Goal: Ask a question

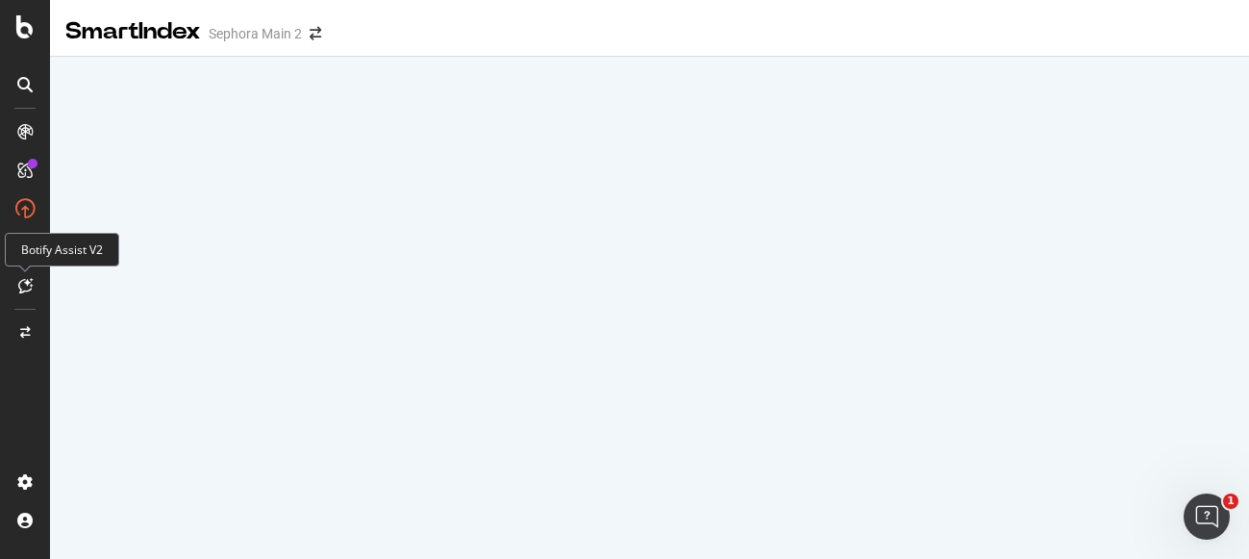
click at [27, 286] on icon at bounding box center [25, 285] width 14 height 15
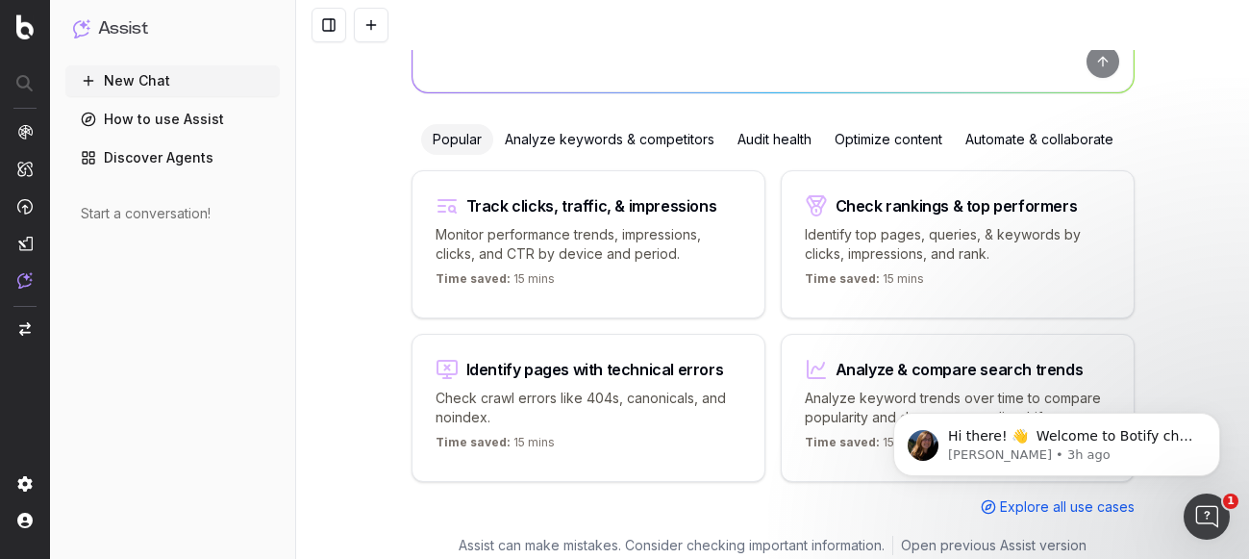
scroll to position [187, 0]
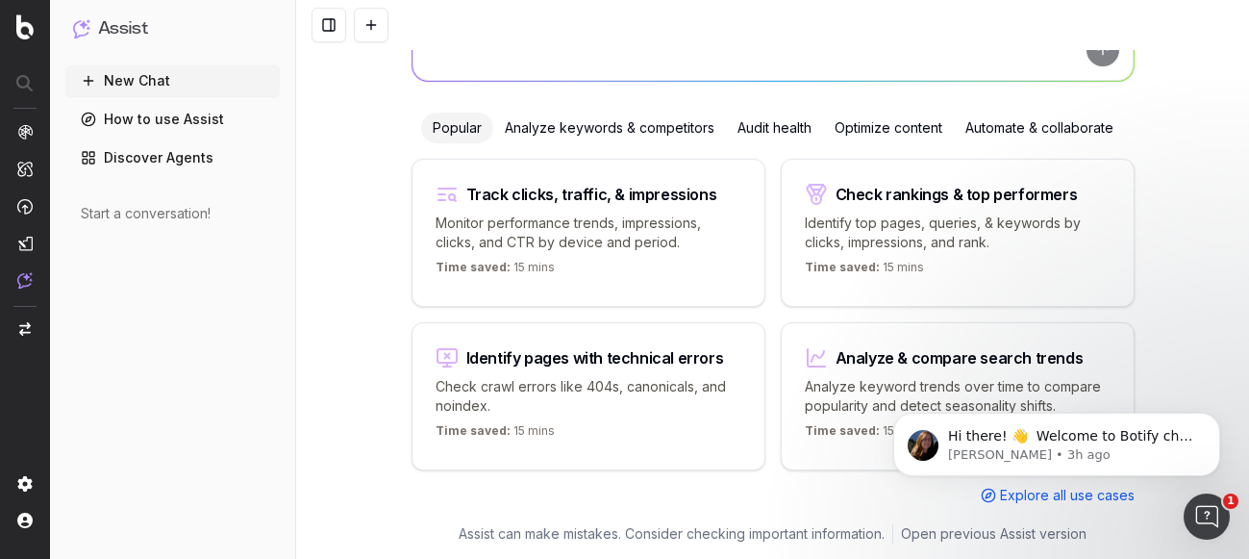
click at [556, 390] on p "Check crawl errors like 404s, canonicals, and noindex." at bounding box center [589, 396] width 306 height 38
type textarea "List all URLs with 404 status code from the latest crawl."
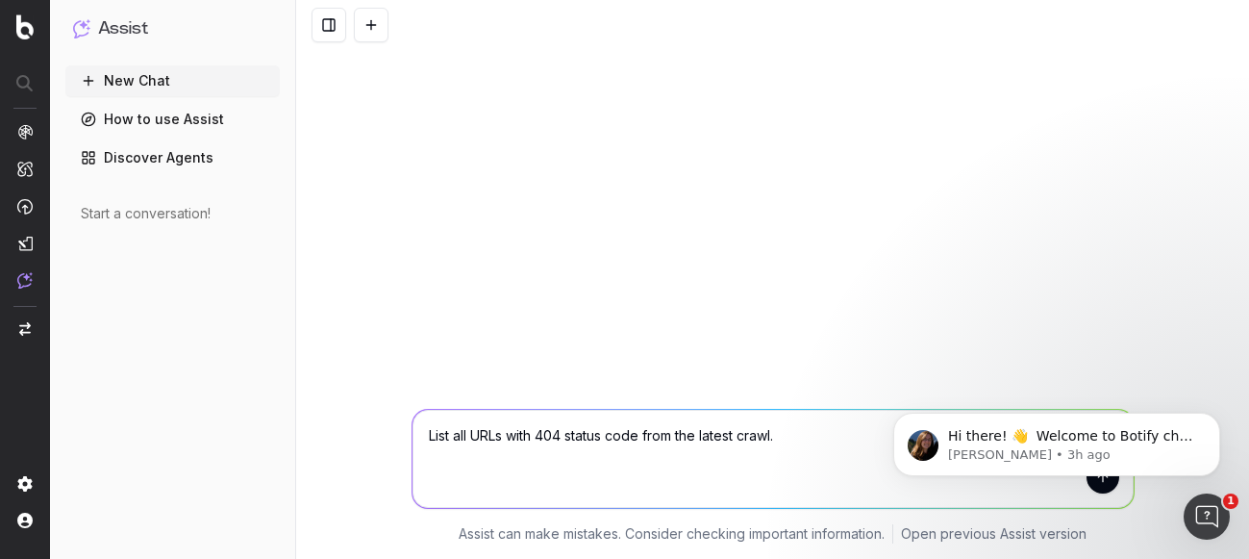
scroll to position [0, 0]
click at [1209, 417] on icon "Dismiss notification" at bounding box center [1214, 417] width 11 height 11
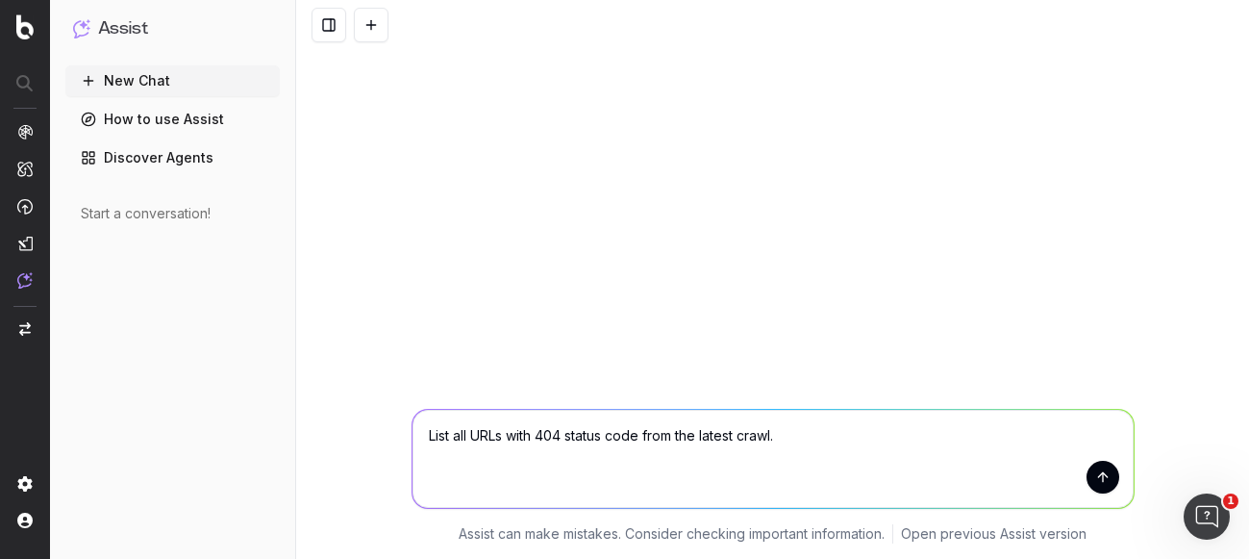
click at [1104, 482] on button "submit" at bounding box center [1102, 477] width 33 height 33
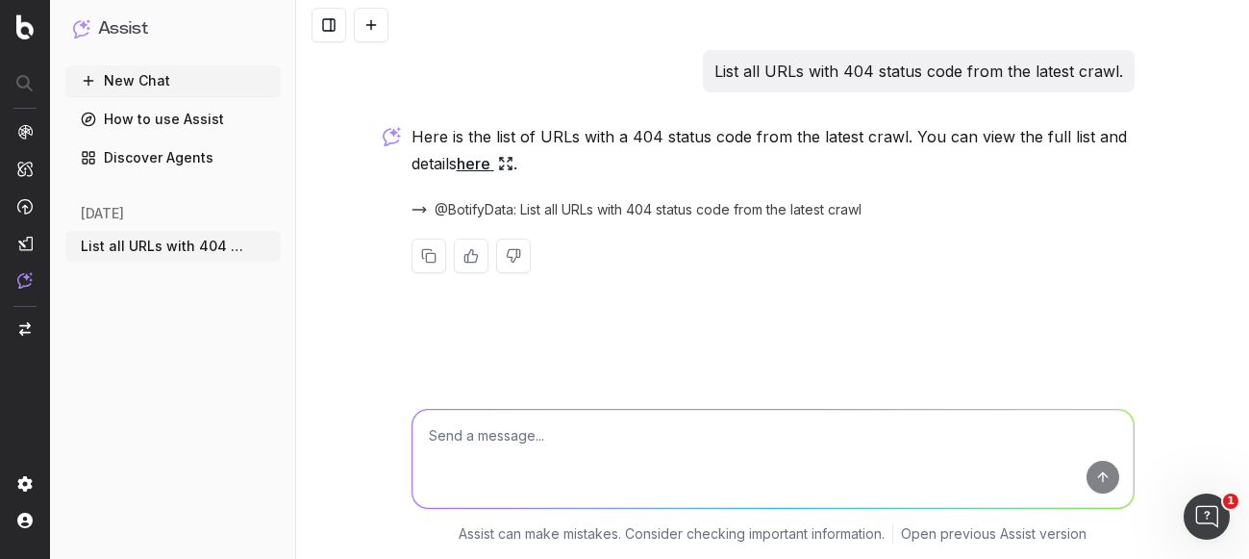
click at [475, 162] on link "here" at bounding box center [485, 163] width 57 height 27
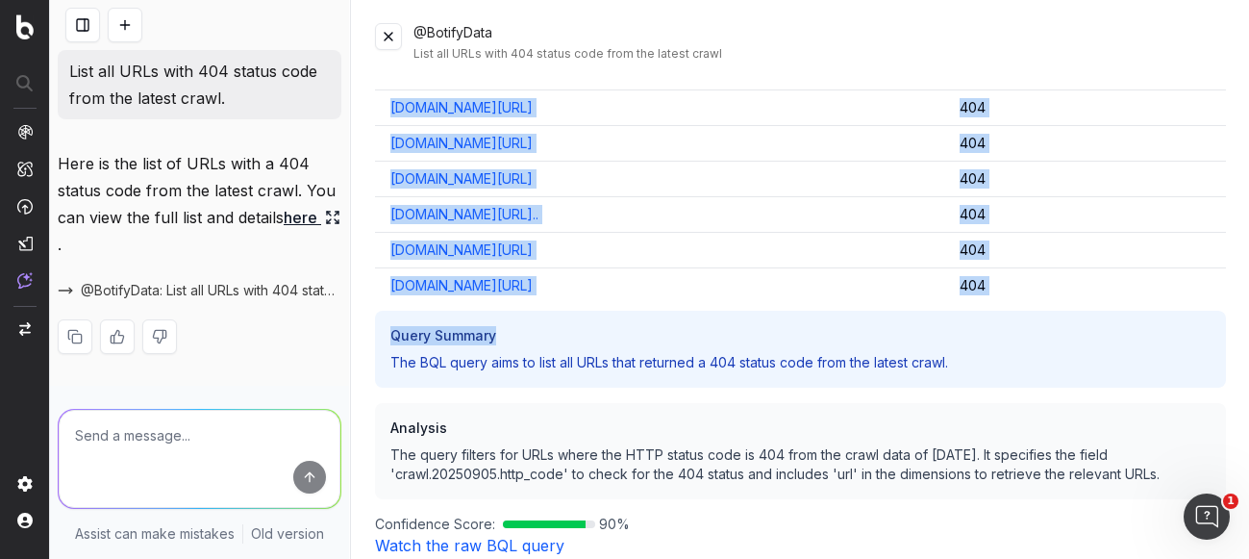
scroll to position [17651, 0]
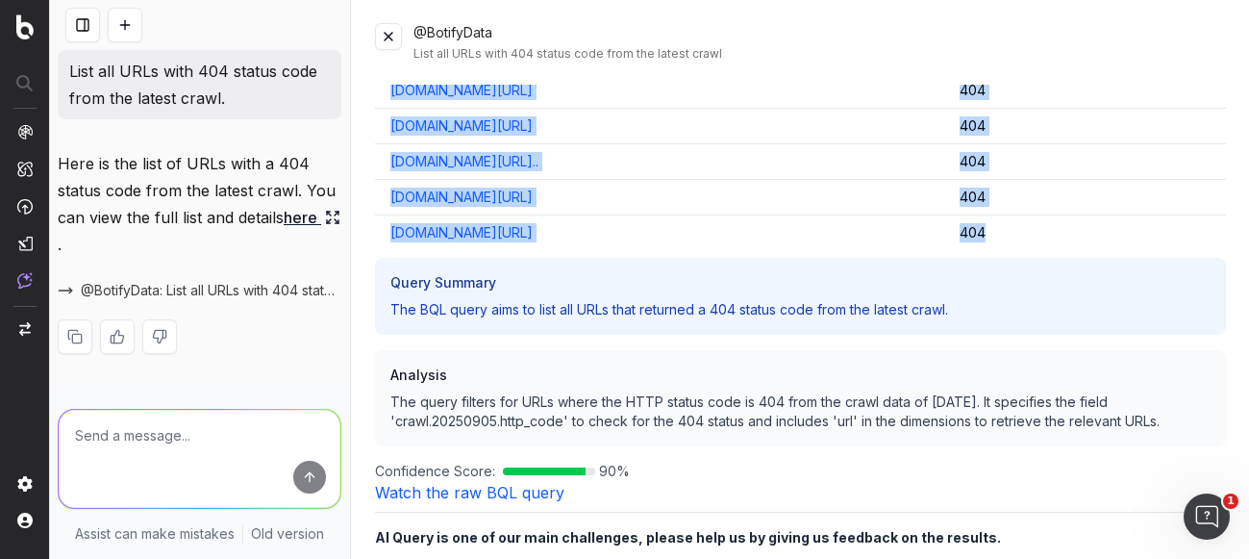
drag, startPoint x: 373, startPoint y: 125, endPoint x: 1113, endPoint y: 236, distance: 748.5
click at [1113, 236] on div "@BotifyData List all URLs with 404 status code from the latest crawl Full URL H…" at bounding box center [800, 279] width 897 height 559
copy table "Full URL HTTP Status Code [DOMAIN_NAME][URL] 404 [DOMAIN_NAME][URL][PERSON_NAME…"
